Goal: Task Accomplishment & Management: Use online tool/utility

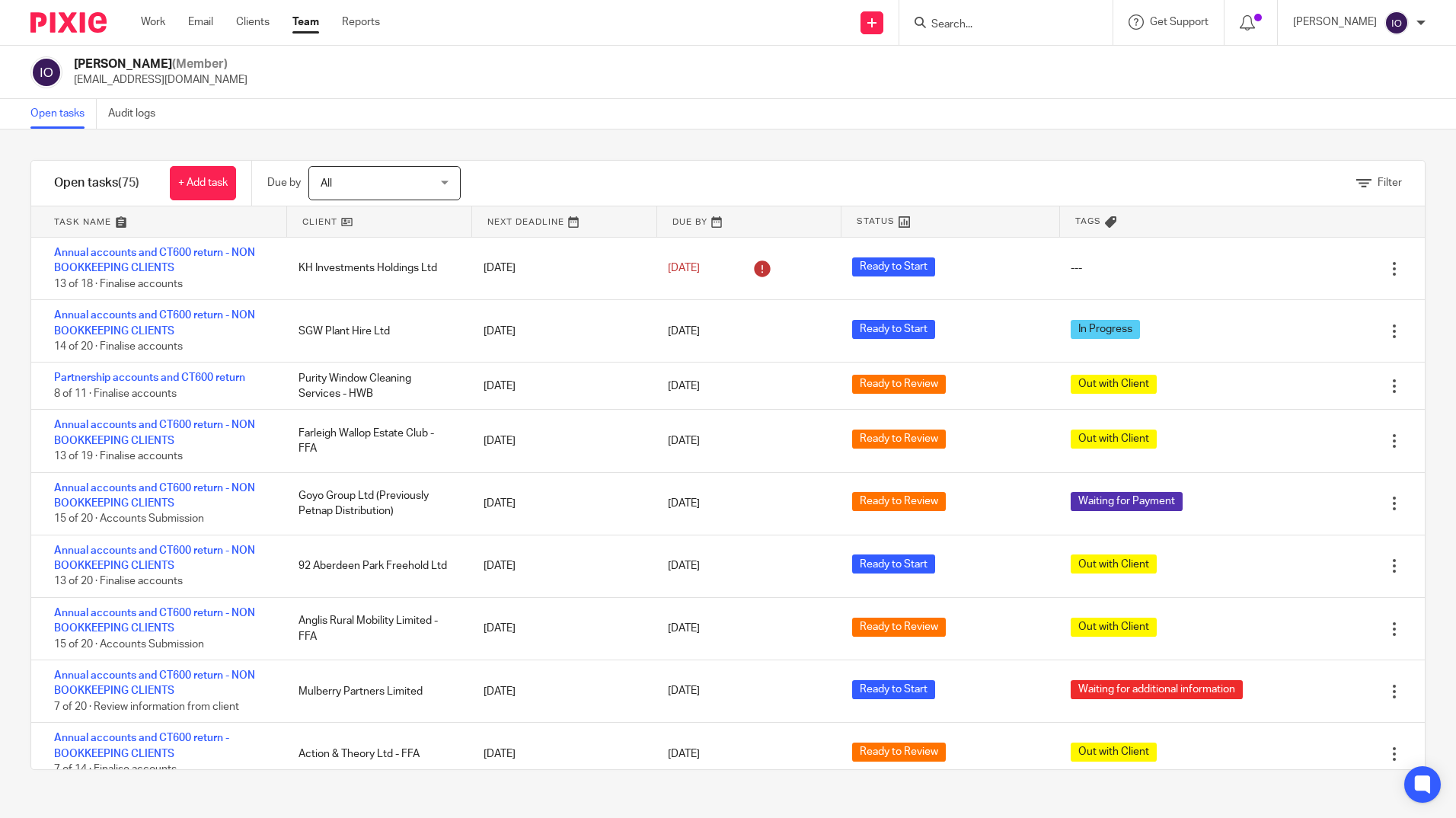
click at [999, 24] on input "Search" at bounding box center [998, 25] width 137 height 14
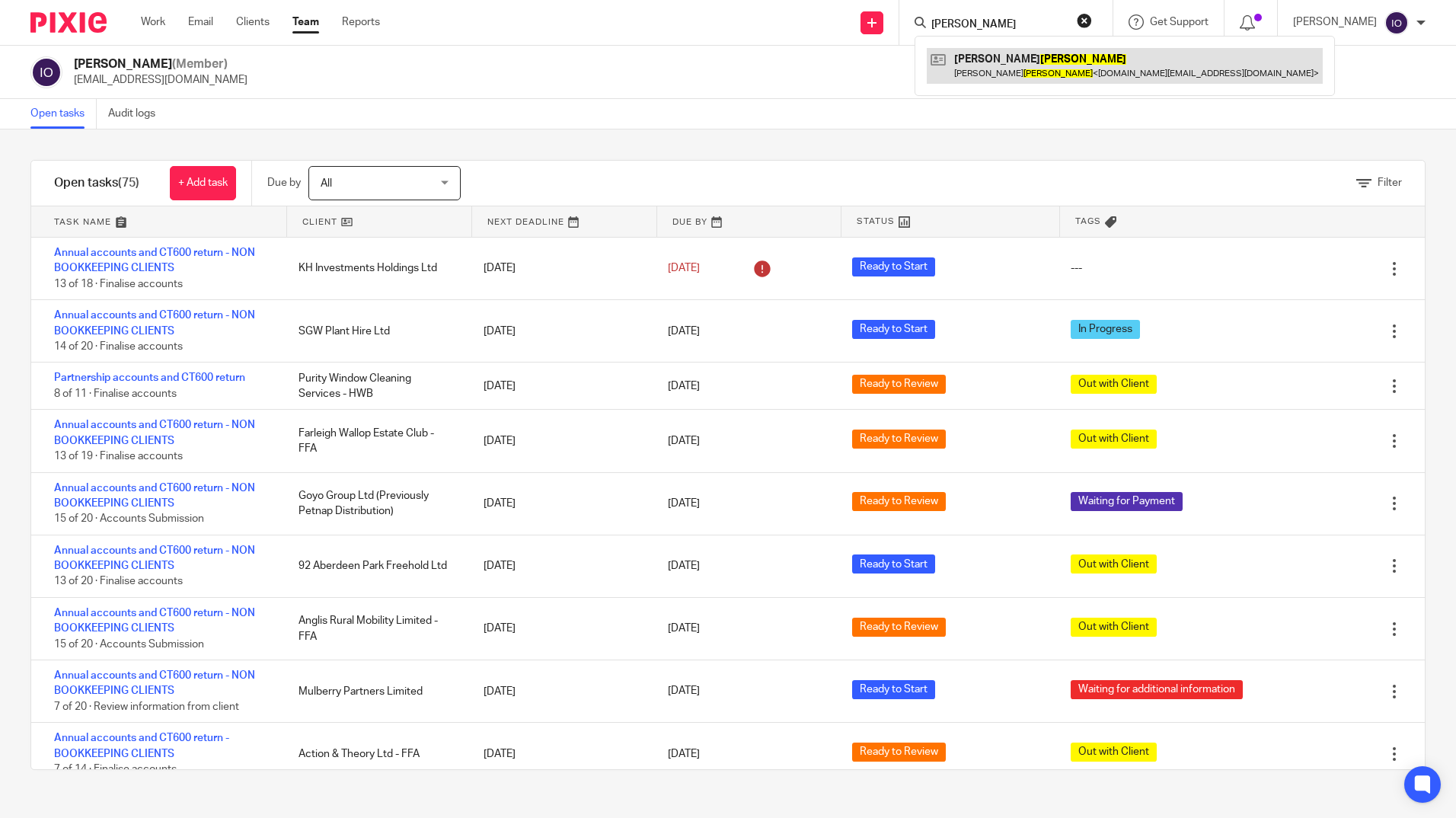
type input "filby"
click at [999, 61] on link at bounding box center [1124, 65] width 396 height 35
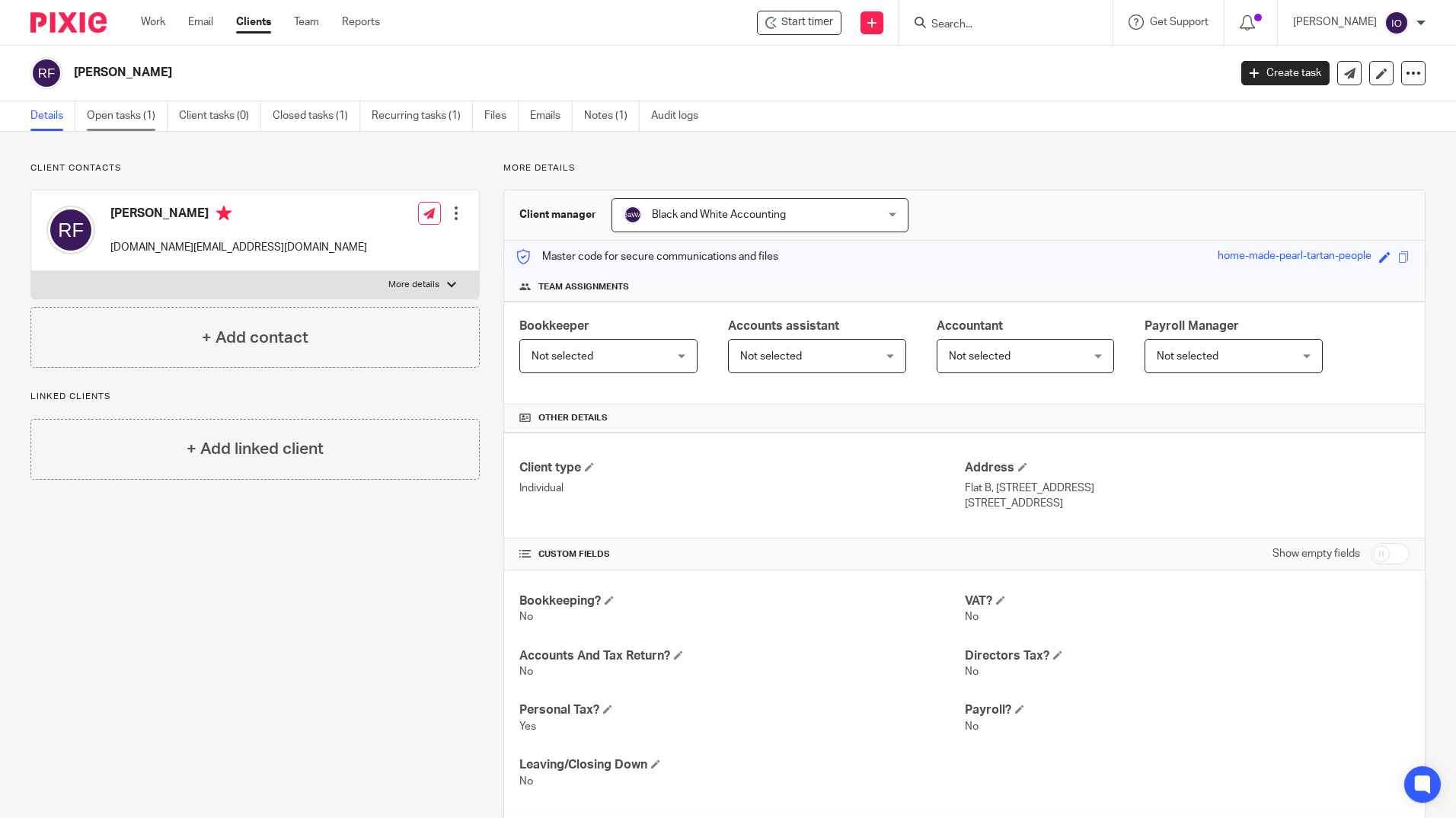
click at [120, 109] on link "Open tasks (1)" at bounding box center [127, 116] width 81 height 30
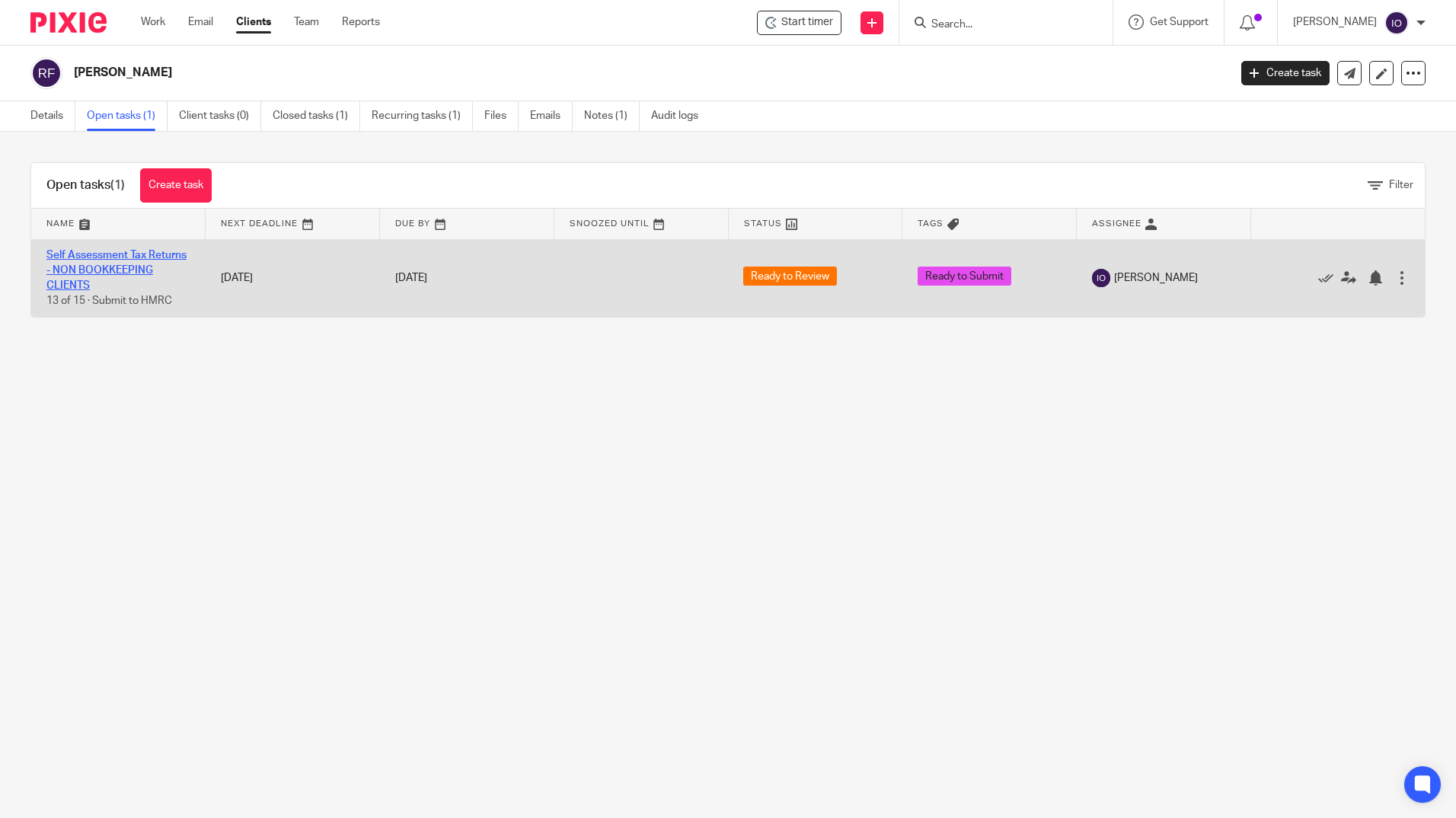
click at [95, 257] on link "Self Assessment Tax Returns - NON BOOKKEEPING CLIENTS" at bounding box center [117, 271] width 140 height 42
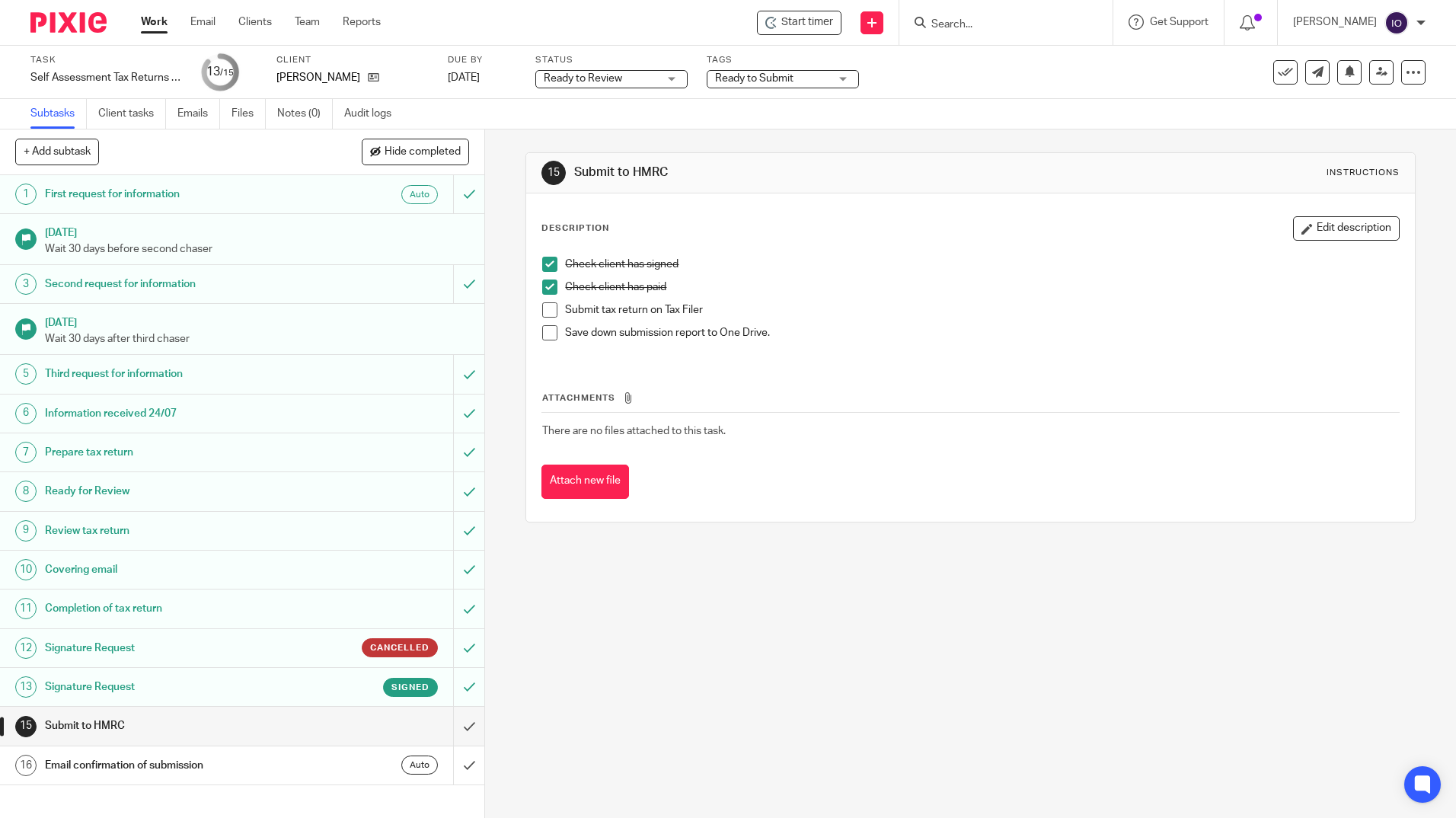
click at [542, 315] on span at bounding box center [549, 310] width 15 height 15
click at [542, 330] on span at bounding box center [549, 333] width 15 height 15
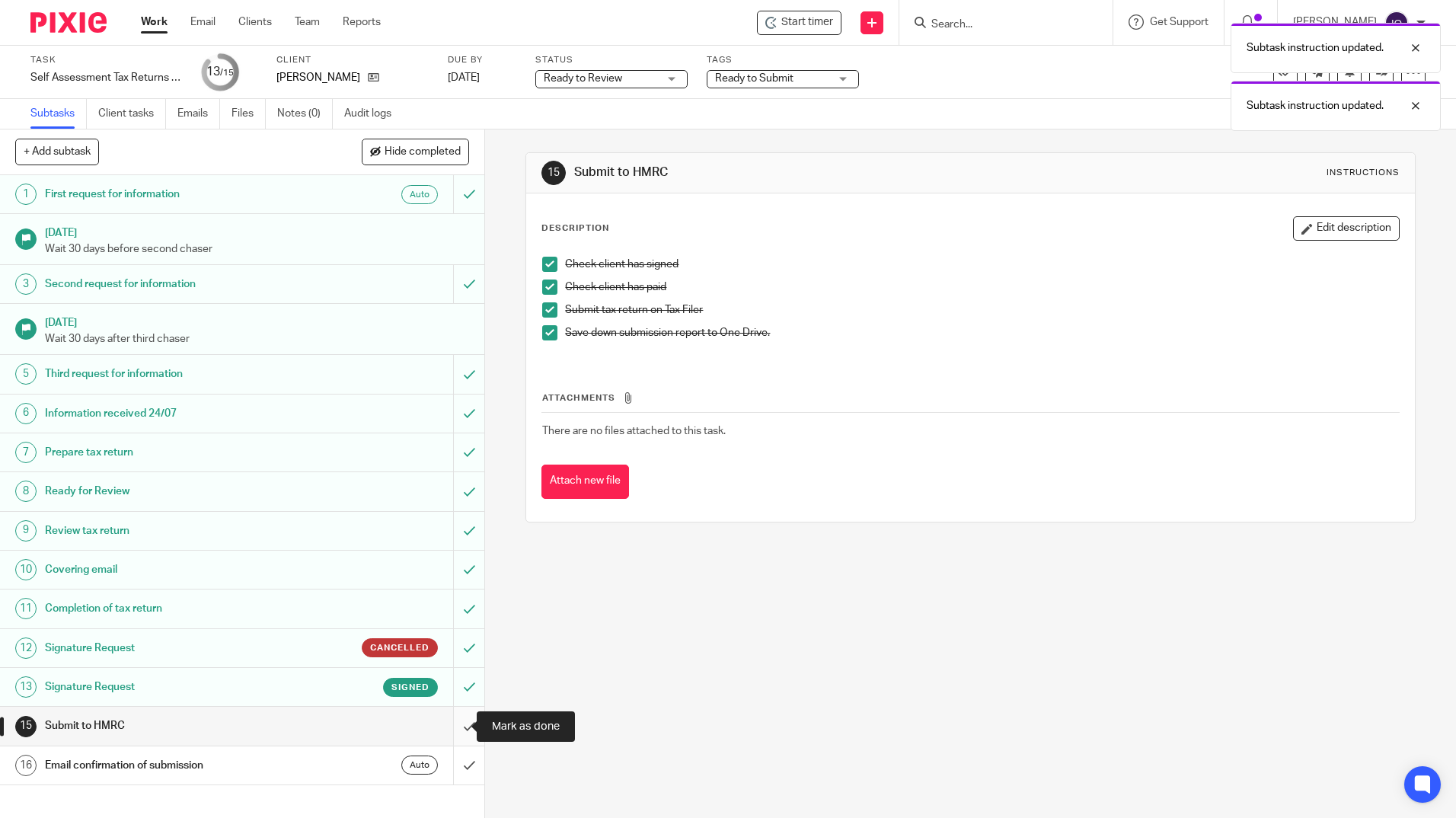
click at [455, 721] on input "submit" at bounding box center [242, 726] width 484 height 38
